Goal: Navigation & Orientation: Find specific page/section

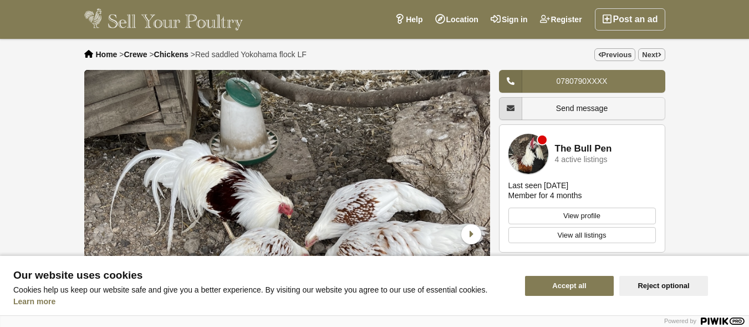
click at [259, 280] on span "Our website uses cookies" at bounding box center [262, 274] width 499 height 11
type button "1"
type button "0"
click at [265, 288] on p "Cookies help us keep our website safe and give you a better experience. By visi…" at bounding box center [262, 289] width 499 height 9
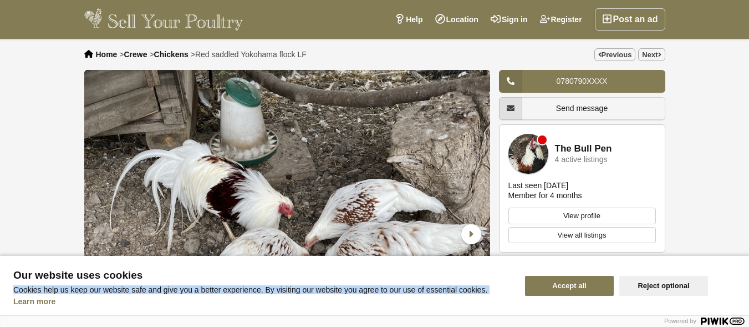
click at [265, 288] on p "Cookies help us keep our website safe and give you a better experience. By visi…" at bounding box center [262, 289] width 499 height 9
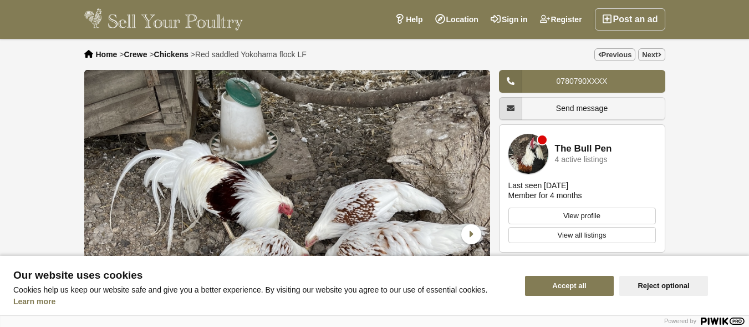
click at [266, 310] on div "Language 1 Language 2 Language 3 Our website uses cookies Cookies help us keep …" at bounding box center [259, 285] width 518 height 59
click at [314, 285] on p "Cookies help us keep our website safe and give you a better experience. By visi…" at bounding box center [262, 289] width 499 height 9
click at [144, 319] on div at bounding box center [372, 320] width 745 height 7
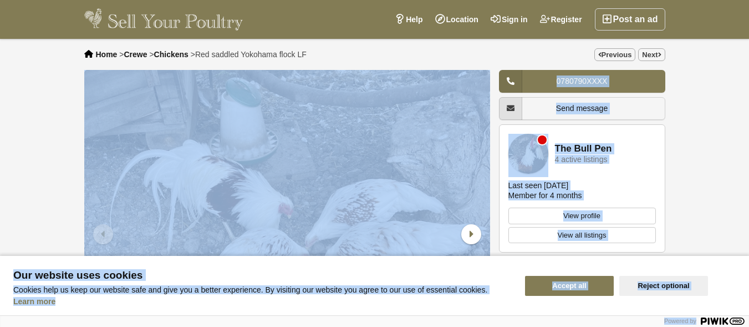
drag, startPoint x: 144, startPoint y: 319, endPoint x: 161, endPoint y: 217, distance: 103.6
click at [110, 54] on span "Home" at bounding box center [107, 54] width 22 height 9
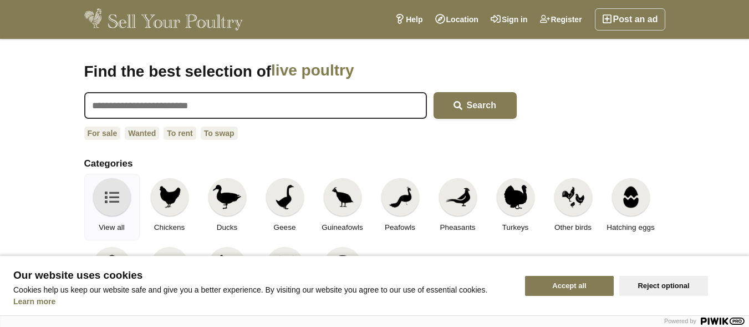
click at [120, 67] on h1 "Find the best selection of live poultry hatching eggs housing and accessories p…" at bounding box center [300, 71] width 433 height 20
